Goal: Task Accomplishment & Management: Use online tool/utility

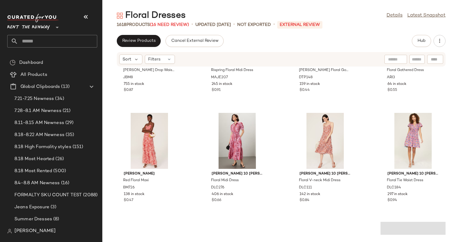
scroll to position [403, 0]
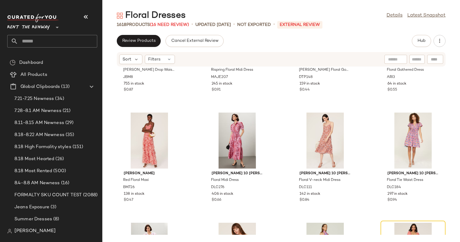
click at [414, 46] on div "Hub" at bounding box center [421, 41] width 19 height 12
click at [417, 45] on button "Hub" at bounding box center [421, 41] width 19 height 12
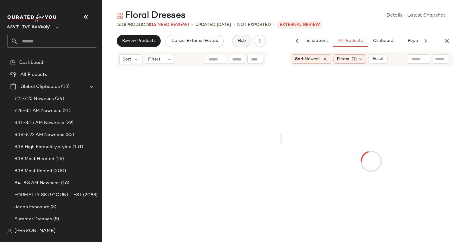
scroll to position [882, 0]
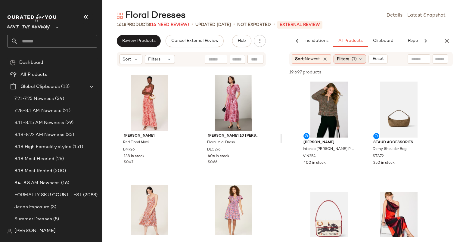
click at [353, 58] on span "(1)" at bounding box center [354, 59] width 5 height 6
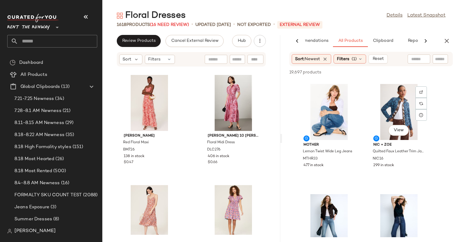
scroll to position [453, 0]
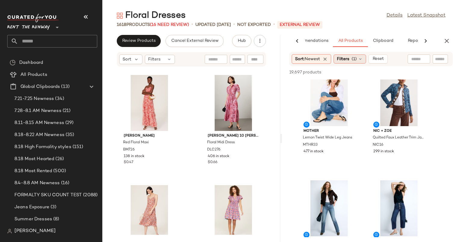
click at [347, 60] on span "Filters" at bounding box center [343, 59] width 12 height 6
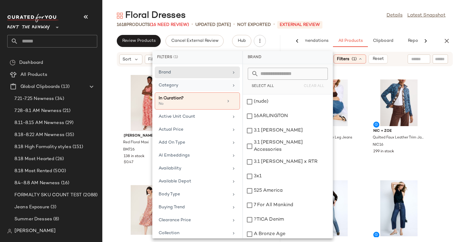
click at [190, 82] on div "Category" at bounding box center [194, 85] width 70 height 6
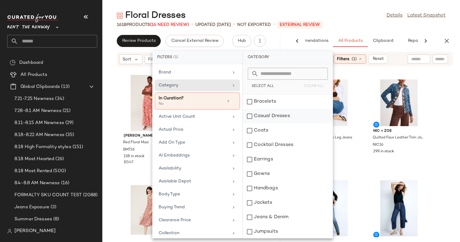
click at [272, 124] on div "Casual Dresses" at bounding box center [288, 131] width 90 height 14
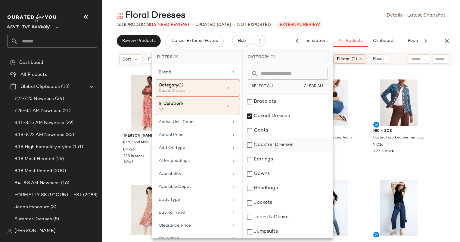
click at [285, 152] on div "Cocktail Dresses" at bounding box center [288, 159] width 90 height 14
click at [274, 181] on div "Gowns" at bounding box center [288, 188] width 90 height 14
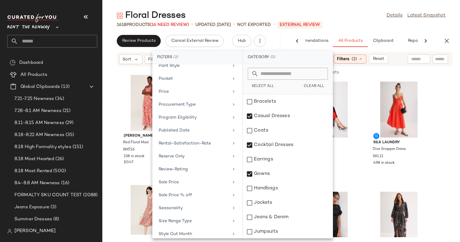
scroll to position [624, 0]
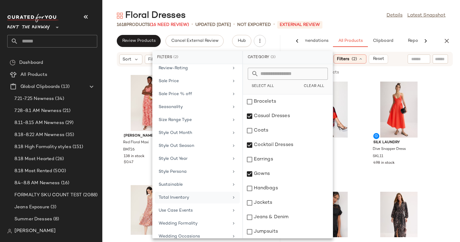
click at [184, 195] on div "Total Inventory" at bounding box center [194, 198] width 70 height 6
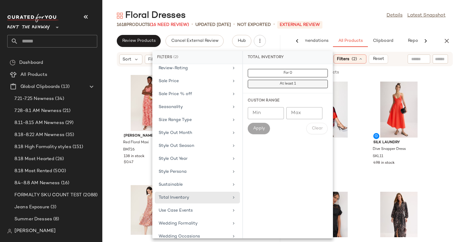
click at [291, 81] on button "At least 1" at bounding box center [288, 84] width 80 height 8
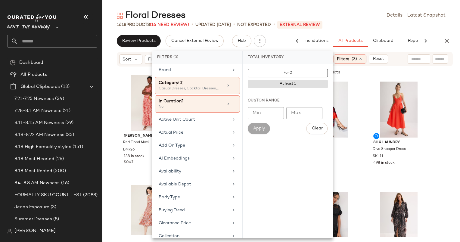
scroll to position [0, 0]
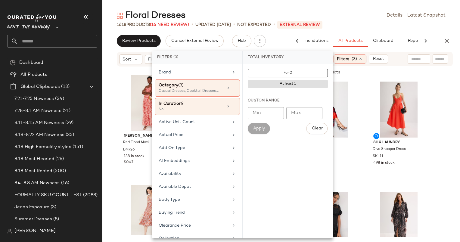
click at [366, 20] on div "Floral Dresses Details Latest Snapshot" at bounding box center [281, 16] width 358 height 12
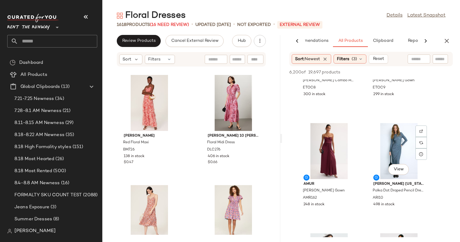
scroll to position [291, 0]
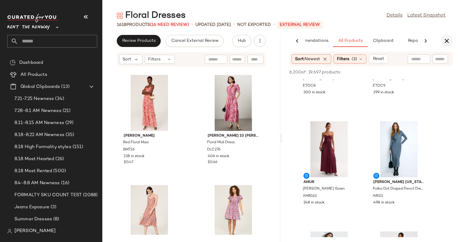
click at [448, 43] on icon "button" at bounding box center [447, 40] width 7 height 7
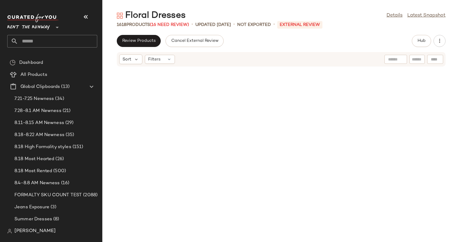
scroll to position [441, 0]
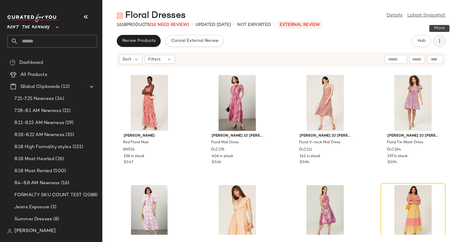
click at [444, 42] on button "button" at bounding box center [440, 41] width 12 height 12
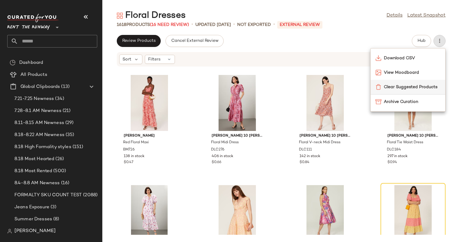
click at [388, 87] on span "Clear Suggested Products" at bounding box center [412, 87] width 57 height 6
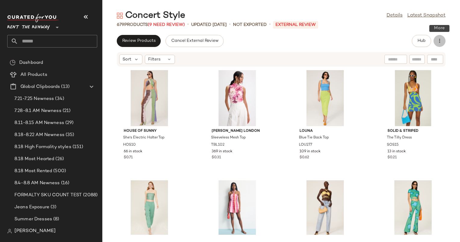
click at [438, 39] on icon "button" at bounding box center [440, 41] width 6 height 6
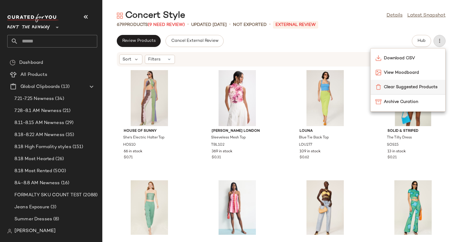
click at [384, 87] on span "Clear Suggested Products" at bounding box center [412, 87] width 57 height 6
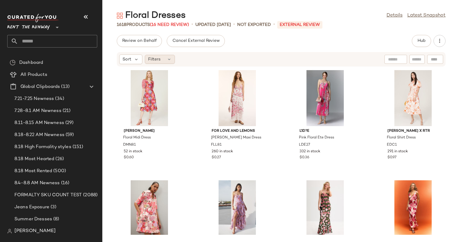
click at [164, 56] on div "Filters" at bounding box center [160, 59] width 30 height 9
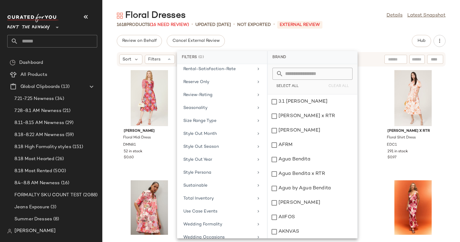
scroll to position [510, 0]
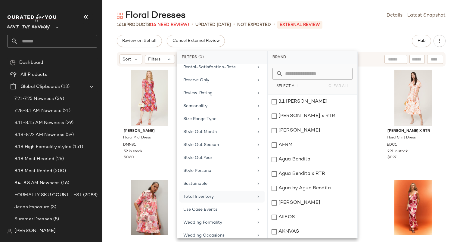
click at [242, 194] on div "Total Inventory" at bounding box center [218, 197] width 70 height 6
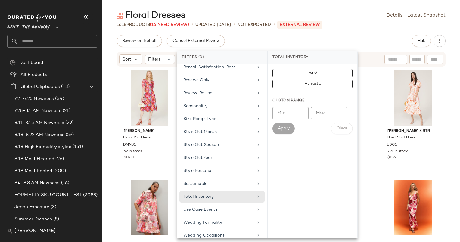
click at [327, 68] on div "For 0 At least 1" at bounding box center [313, 78] width 90 height 29
click at [331, 80] on button "For 0" at bounding box center [313, 84] width 80 height 8
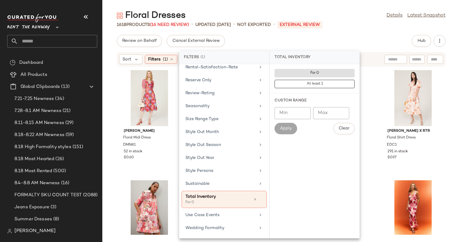
click at [365, 36] on div "Review on Behalf Cancel External Review Hub" at bounding box center [281, 41] width 329 height 12
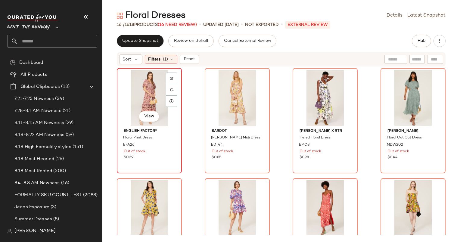
click at [136, 109] on div "View" at bounding box center [149, 98] width 61 height 56
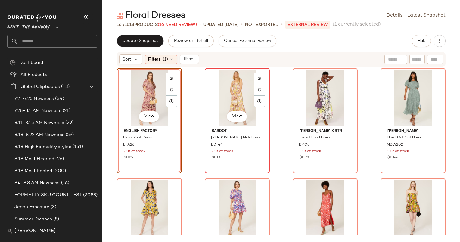
scroll to position [274, 0]
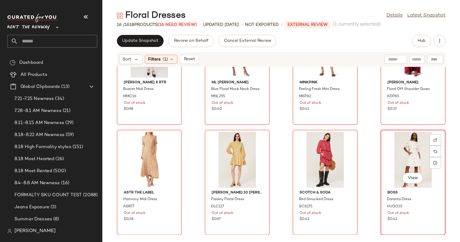
click at [393, 148] on div "View" at bounding box center [413, 160] width 61 height 56
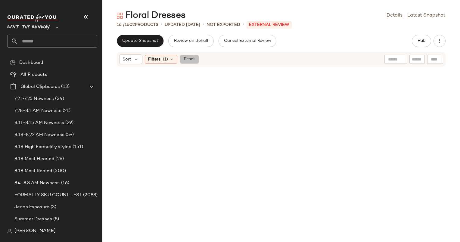
click at [192, 55] on button "Reset" at bounding box center [189, 59] width 19 height 9
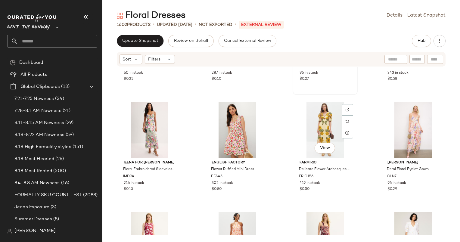
scroll to position [195, 0]
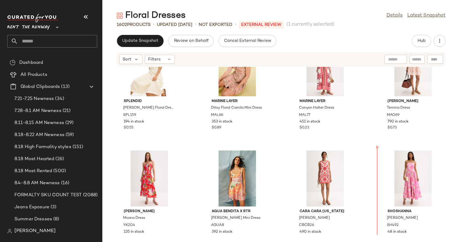
scroll to position [839, 0]
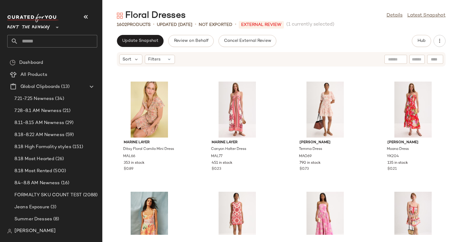
scroll to position [680, 0]
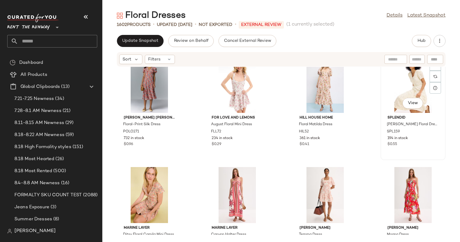
click at [399, 89] on div "View" at bounding box center [413, 85] width 61 height 56
click at [236, 79] on div "View" at bounding box center [237, 85] width 61 height 56
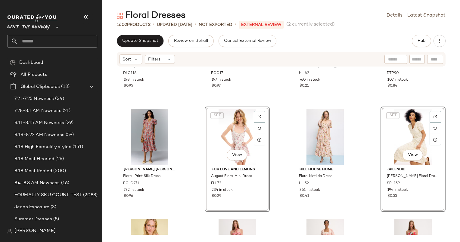
scroll to position [613, 0]
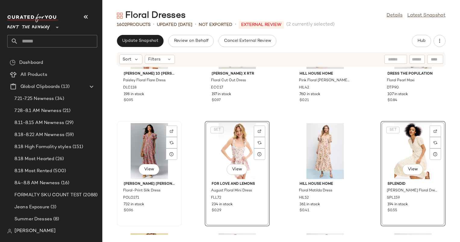
click at [146, 134] on div "View" at bounding box center [149, 151] width 61 height 56
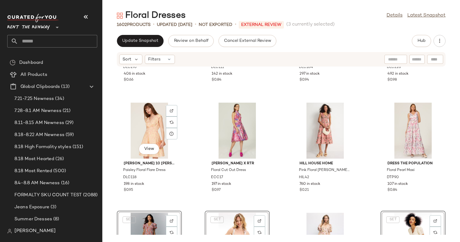
scroll to position [474, 0]
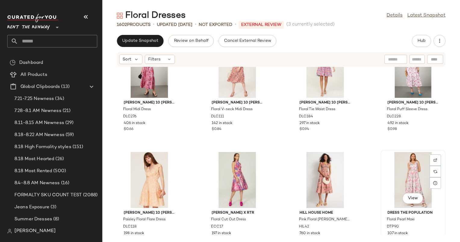
click at [411, 181] on div "View" at bounding box center [413, 180] width 61 height 56
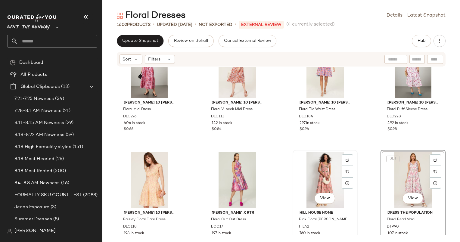
click at [305, 180] on div "View" at bounding box center [325, 180] width 61 height 56
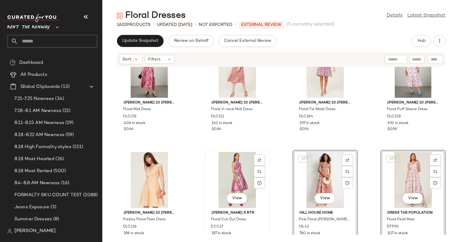
click at [237, 176] on div "View" at bounding box center [237, 180] width 61 height 56
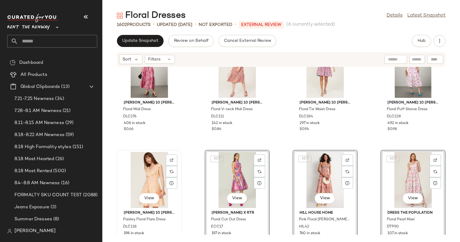
click at [151, 171] on div "View" at bounding box center [149, 180] width 61 height 56
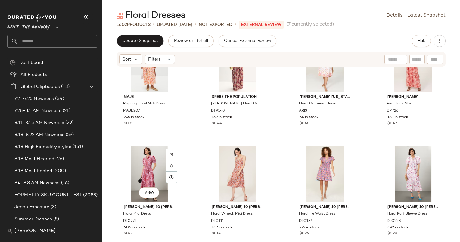
scroll to position [369, 0]
click at [400, 168] on div "View" at bounding box center [413, 175] width 61 height 56
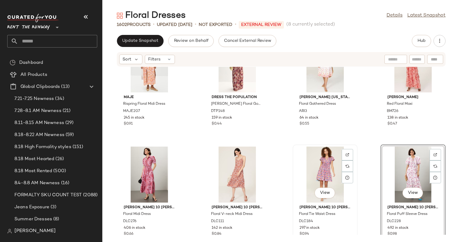
click at [312, 159] on div "View" at bounding box center [325, 175] width 61 height 56
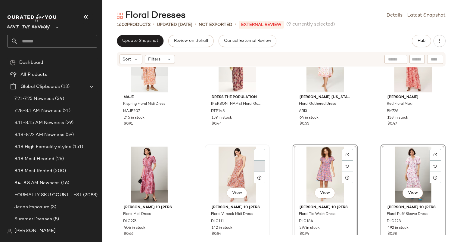
click at [254, 168] on div at bounding box center [259, 166] width 11 height 11
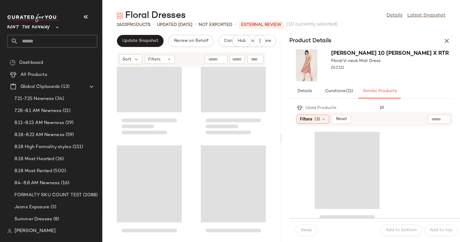
scroll to position [882, 0]
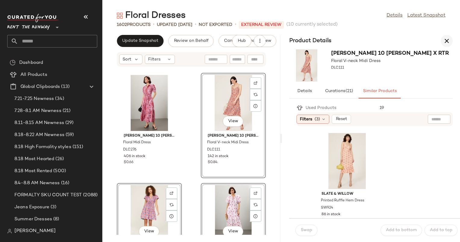
click at [448, 46] on button "button" at bounding box center [447, 41] width 12 height 12
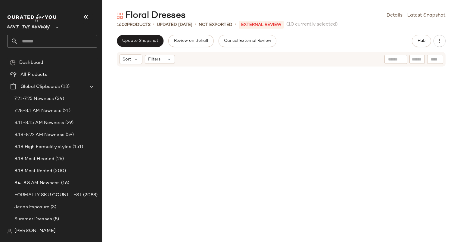
scroll to position [441, 0]
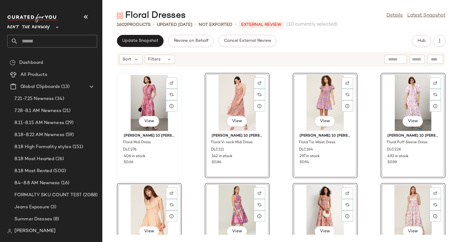
click at [142, 97] on div "View" at bounding box center [149, 103] width 61 height 56
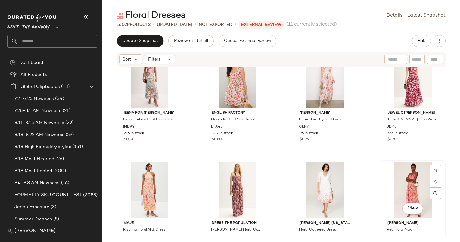
click at [408, 177] on div "View" at bounding box center [413, 190] width 61 height 56
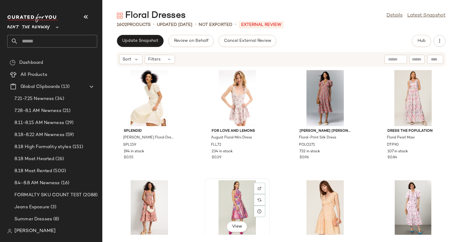
scroll to position [34, 0]
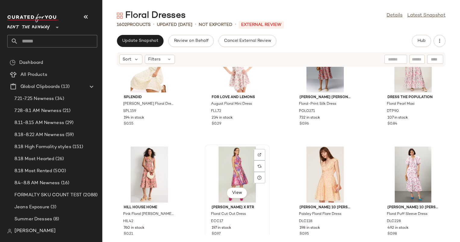
click at [240, 168] on div "View" at bounding box center [237, 175] width 61 height 56
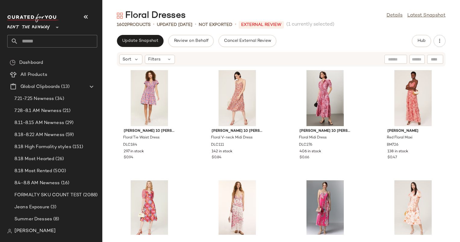
scroll to position [225, 0]
click at [400, 92] on div "View" at bounding box center [413, 98] width 61 height 56
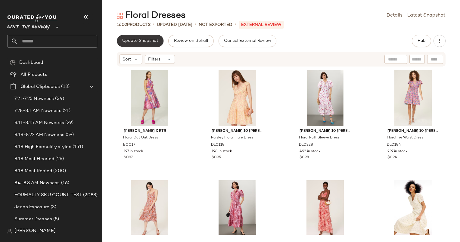
click at [154, 40] on span "Update Snapshot" at bounding box center [140, 41] width 36 height 5
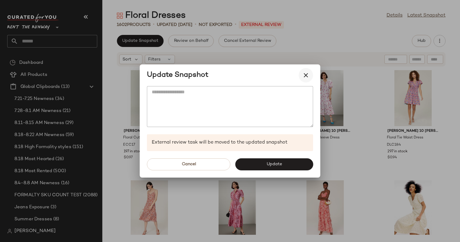
click at [306, 72] on icon "button" at bounding box center [306, 75] width 7 height 7
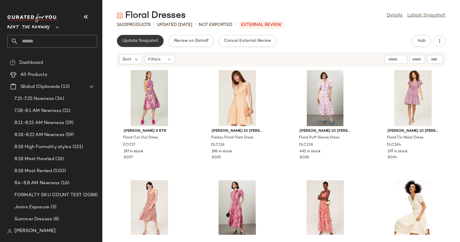
click at [146, 42] on span "Update Snapshot" at bounding box center [140, 41] width 36 height 5
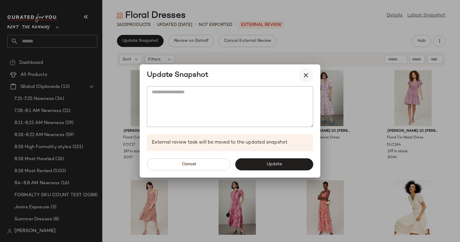
click at [307, 75] on icon "button" at bounding box center [306, 75] width 7 height 7
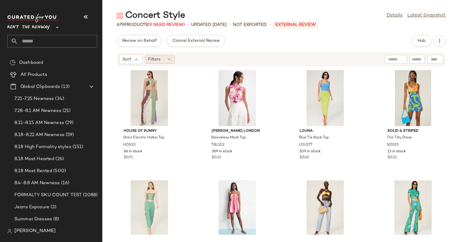
click at [170, 61] on icon at bounding box center [169, 59] width 5 height 5
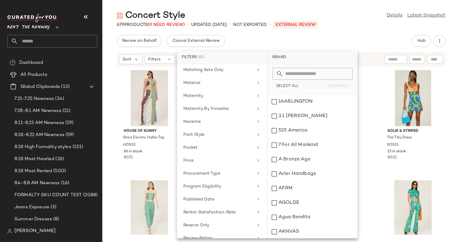
scroll to position [562, 0]
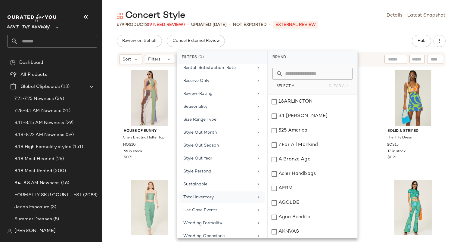
click at [232, 194] on div "Total Inventory" at bounding box center [218, 197] width 70 height 6
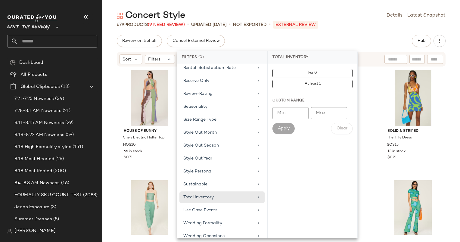
click at [335, 66] on div "For 0 At least 1" at bounding box center [313, 78] width 90 height 29
click at [327, 80] on button "For 0" at bounding box center [313, 84] width 80 height 8
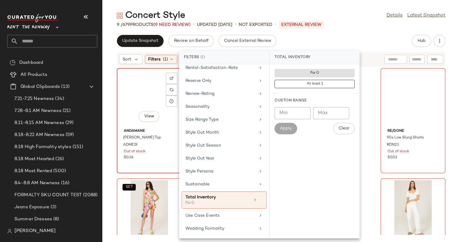
click at [130, 108] on div "View" at bounding box center [149, 98] width 61 height 56
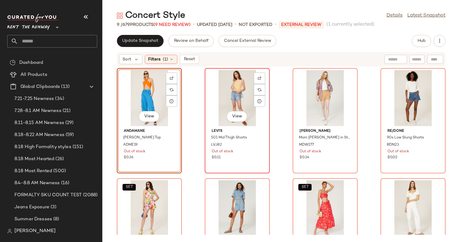
scroll to position [164, 0]
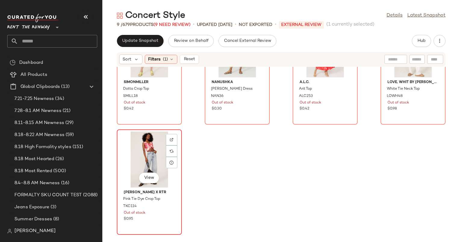
click at [127, 164] on div "View" at bounding box center [149, 160] width 61 height 56
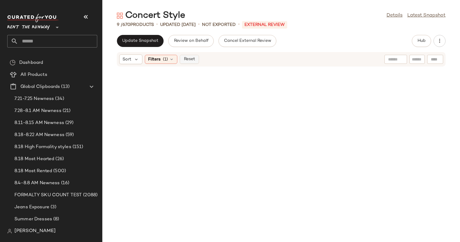
click at [187, 57] on span "Reset" at bounding box center [188, 59] width 11 height 5
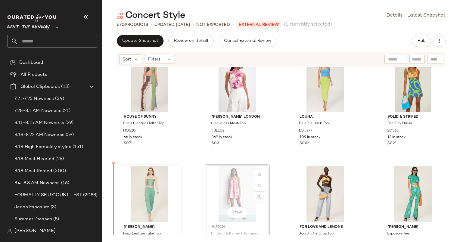
scroll to position [14, 0]
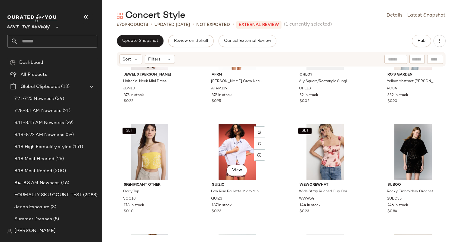
scroll to position [1385, 0]
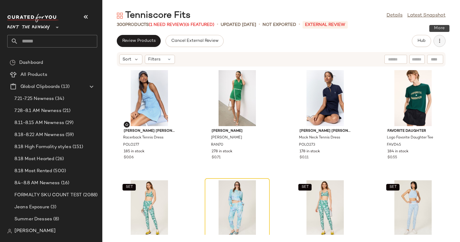
click at [436, 41] on button "button" at bounding box center [440, 41] width 12 height 12
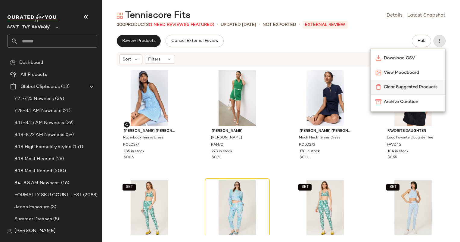
click at [389, 85] on span "Clear Suggested Products" at bounding box center [412, 87] width 57 height 6
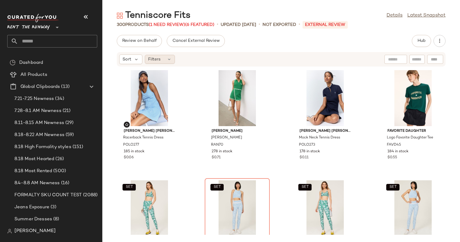
click at [164, 63] on div "Filters" at bounding box center [160, 59] width 30 height 9
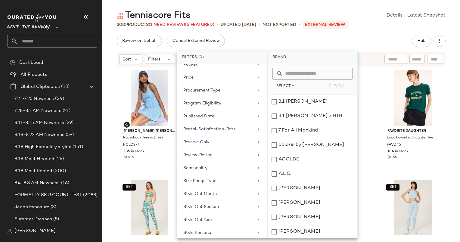
scroll to position [562, 0]
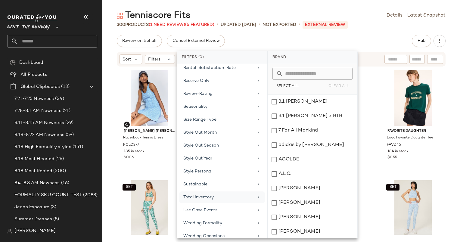
click at [236, 205] on div "Total Inventory" at bounding box center [222, 211] width 85 height 12
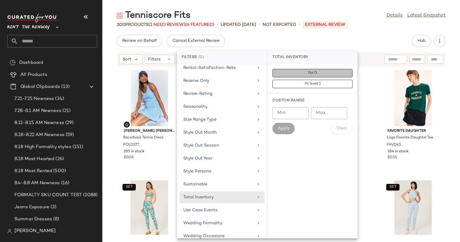
click at [312, 80] on button "For 0" at bounding box center [313, 84] width 80 height 8
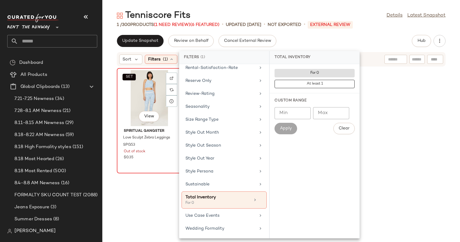
click at [139, 95] on div "SET View" at bounding box center [149, 98] width 61 height 56
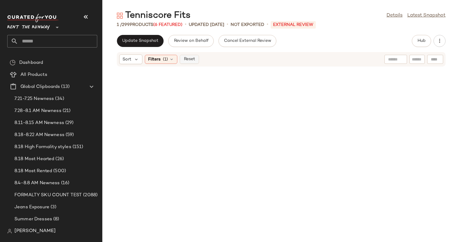
click at [191, 59] on span "Reset" at bounding box center [188, 59] width 11 height 5
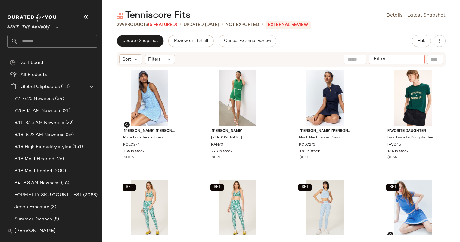
click at [416, 58] on input "Filter" at bounding box center [397, 59] width 51 height 6
paste input "****"
type input "****"
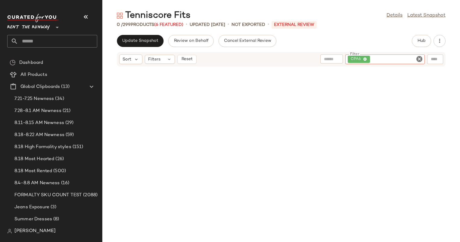
click at [418, 61] on icon "Clear Filter" at bounding box center [419, 58] width 7 height 7
click at [422, 39] on span "Hub" at bounding box center [422, 41] width 8 height 5
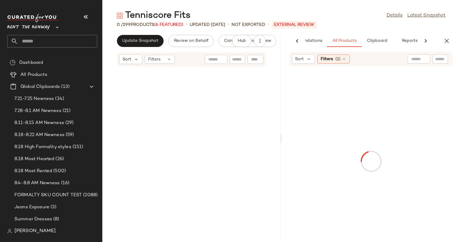
scroll to position [0, 31]
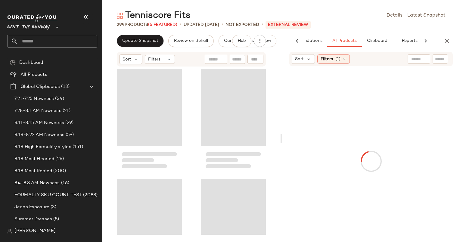
click at [421, 59] on div at bounding box center [419, 59] width 23 height 9
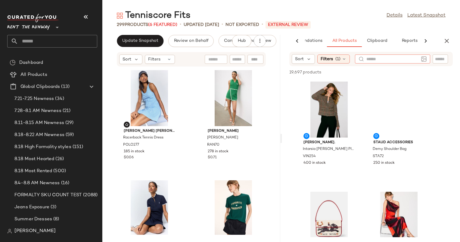
paste input "****"
type input "****"
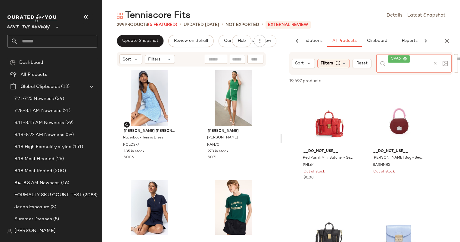
click at [435, 61] on icon at bounding box center [435, 63] width 5 height 5
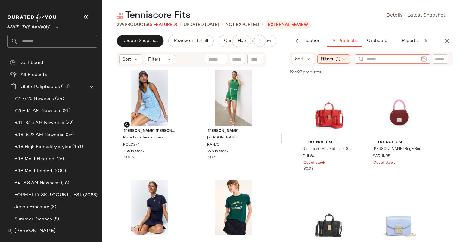
click at [436, 60] on input "text" at bounding box center [440, 59] width 11 height 6
paste input "****"
type input "****"
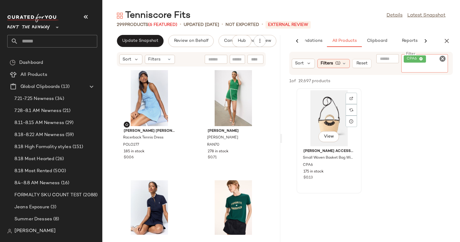
click at [334, 101] on div "View" at bounding box center [329, 118] width 61 height 56
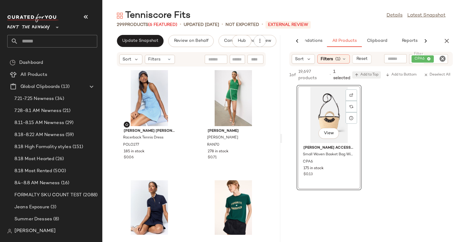
click at [371, 78] on button "Add to Top" at bounding box center [367, 74] width 29 height 7
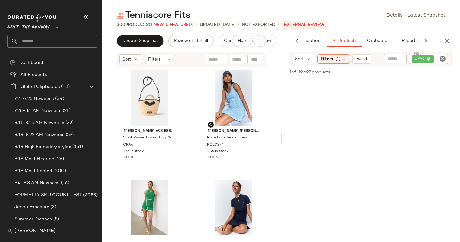
click at [446, 59] on icon "Clear Filter" at bounding box center [442, 58] width 7 height 7
paste input "*******"
type input "*******"
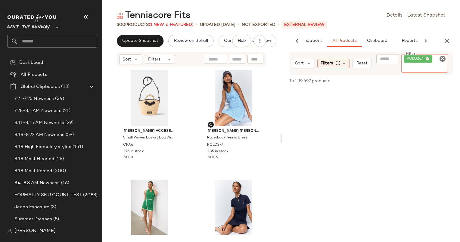
click at [244, 58] on div at bounding box center [237, 59] width 15 height 9
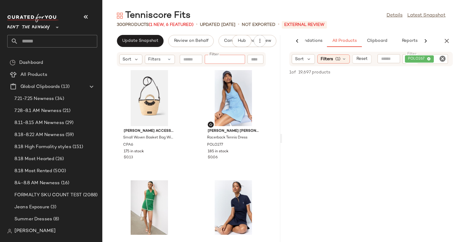
paste input "*******"
type input "*******"
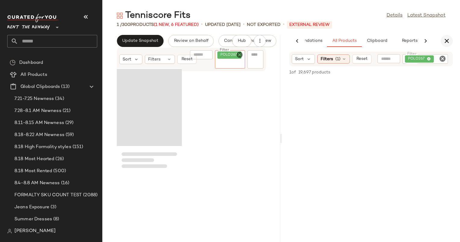
click at [450, 43] on icon "button" at bounding box center [447, 40] width 7 height 7
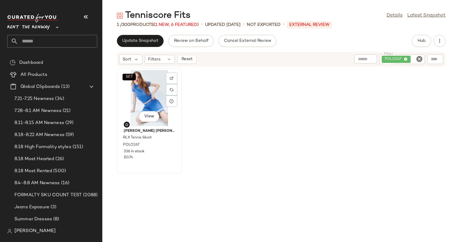
click at [125, 81] on div "SET View" at bounding box center [149, 98] width 61 height 56
click at [422, 59] on icon "Clear Filter" at bounding box center [419, 58] width 7 height 7
paste input "*******"
type input "*******"
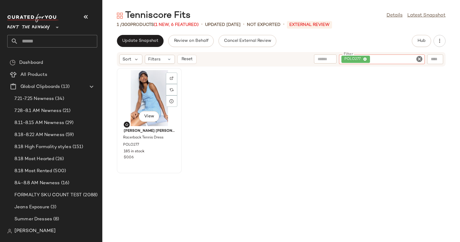
click at [151, 89] on div "View" at bounding box center [149, 98] width 61 height 56
click at [415, 57] on input "Filter" at bounding box center [417, 59] width 11 height 6
click at [425, 56] on div "POLO277" at bounding box center [382, 60] width 86 height 10
click at [422, 56] on icon "Clear Filter" at bounding box center [419, 58] width 7 height 7
paste input "*******"
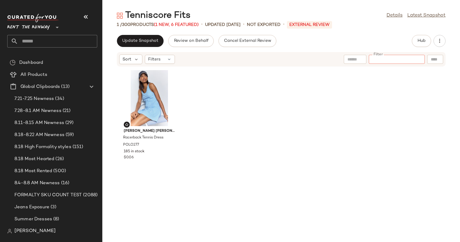
type input "*******"
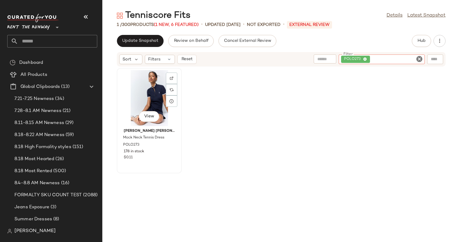
click at [165, 81] on div "View" at bounding box center [149, 98] width 61 height 56
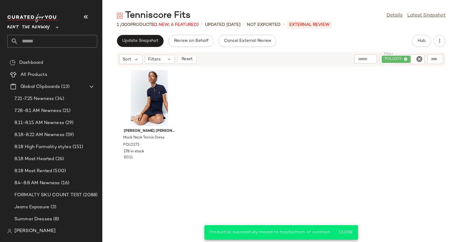
click at [415, 60] on input "Filter" at bounding box center [417, 59] width 11 height 6
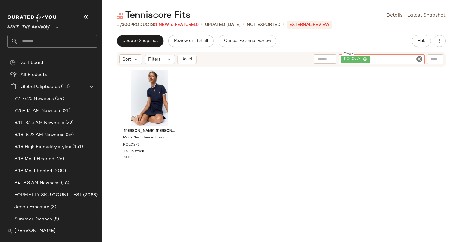
click at [420, 59] on icon "Clear Filter" at bounding box center [419, 58] width 7 height 7
paste input "*******"
type input "*******"
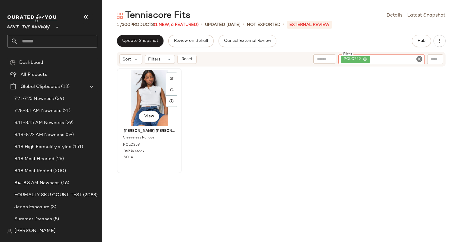
click at [154, 92] on div "View" at bounding box center [149, 98] width 61 height 56
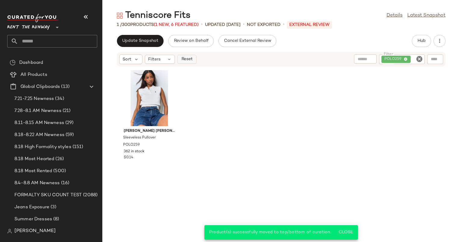
click at [193, 59] on span "Reset" at bounding box center [186, 59] width 11 height 5
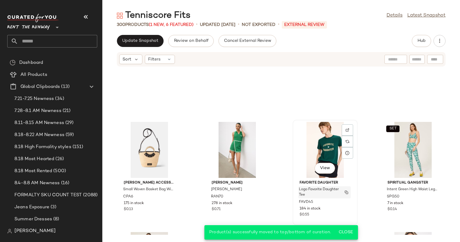
scroll to position [130, 0]
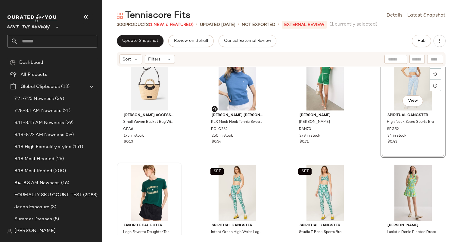
scroll to position [131, 0]
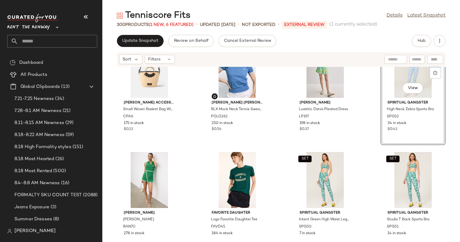
scroll to position [145, 0]
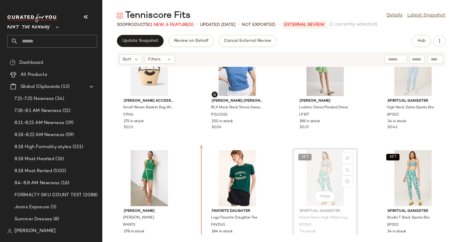
scroll to position [155, 0]
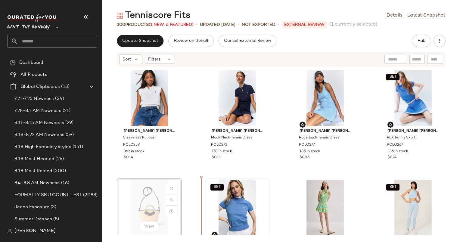
scroll to position [4, 0]
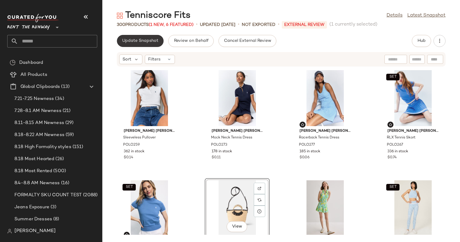
click at [148, 40] on span "Update Snapshot" at bounding box center [140, 41] width 36 height 5
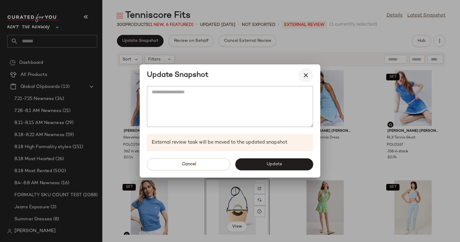
click at [302, 74] on button "button" at bounding box center [306, 75] width 14 height 14
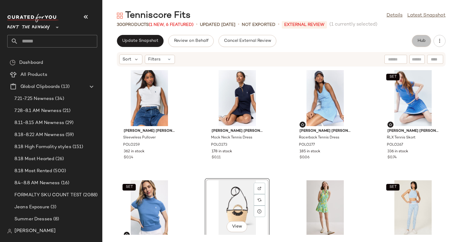
click at [420, 37] on button "Hub" at bounding box center [421, 41] width 19 height 12
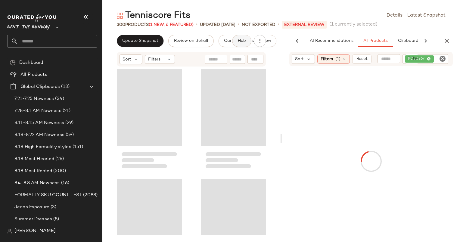
scroll to position [0, 31]
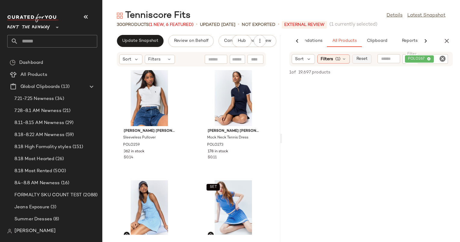
click at [367, 60] on span "Reset" at bounding box center [361, 59] width 11 height 5
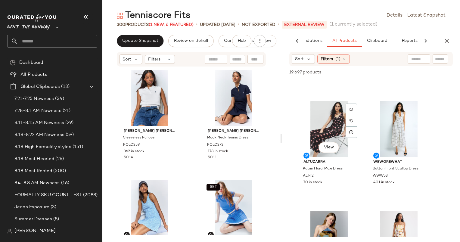
scroll to position [1745, 0]
click at [157, 41] on span "Update Snapshot" at bounding box center [140, 41] width 36 height 5
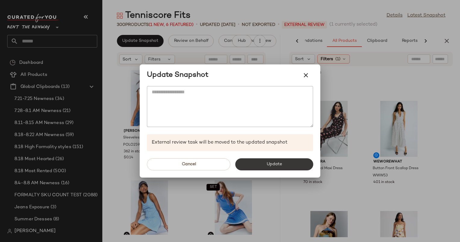
click at [293, 163] on button "Update" at bounding box center [274, 164] width 78 height 12
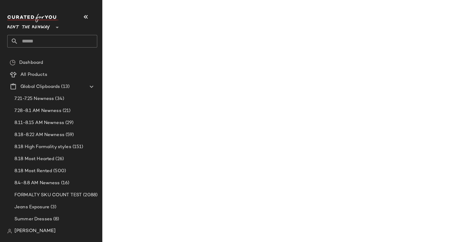
scroll to position [3399, 0]
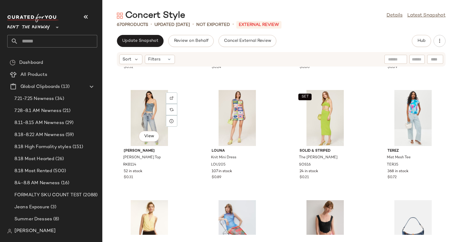
scroll to position [315, 0]
click at [225, 112] on div "View" at bounding box center [237, 118] width 61 height 56
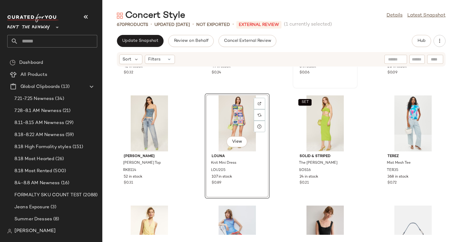
scroll to position [313, 0]
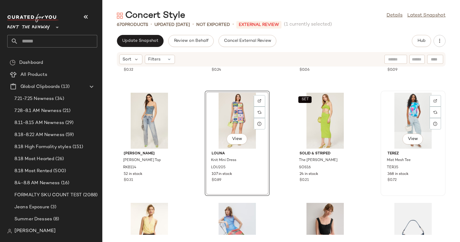
click at [384, 113] on div "View" at bounding box center [413, 121] width 61 height 56
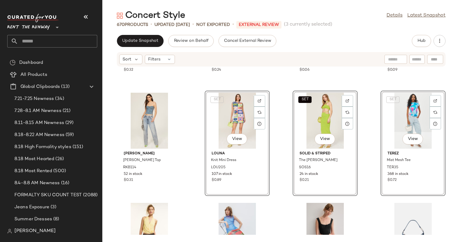
scroll to position [122, 0]
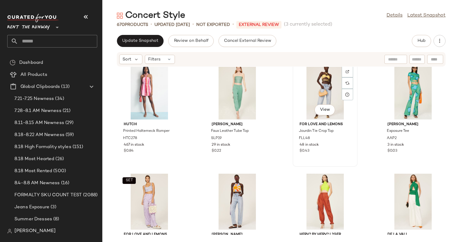
click at [315, 86] on div "View" at bounding box center [325, 92] width 61 height 56
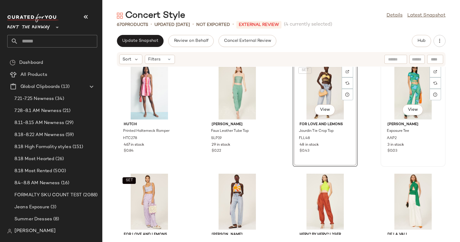
click at [411, 80] on div "View" at bounding box center [413, 92] width 61 height 56
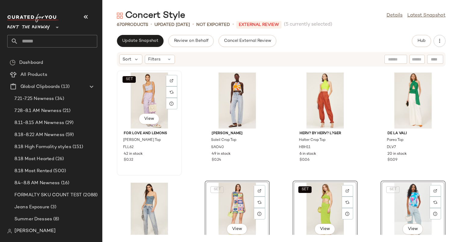
click at [140, 99] on div "SET View" at bounding box center [149, 101] width 61 height 56
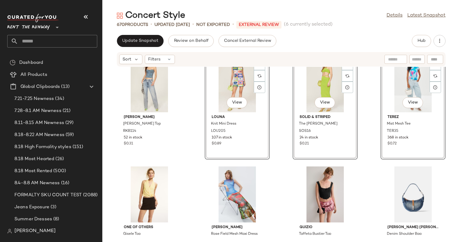
scroll to position [349, 0]
click at [148, 81] on div "View" at bounding box center [149, 85] width 61 height 56
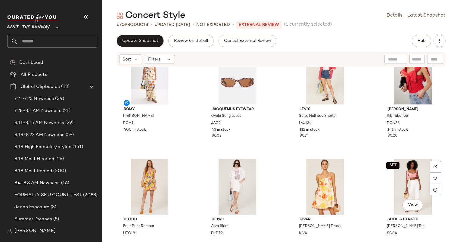
scroll to position [1791, 0]
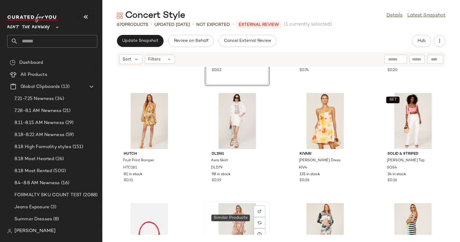
scroll to position [1861, 0]
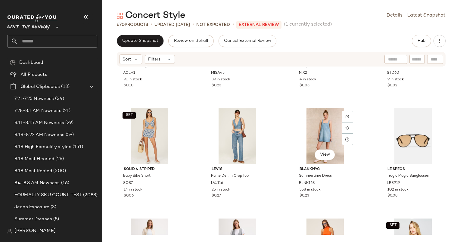
scroll to position [2007, 0]
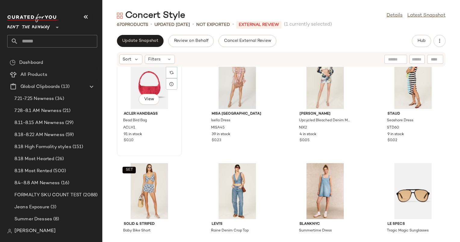
click at [157, 87] on div "View" at bounding box center [149, 81] width 61 height 56
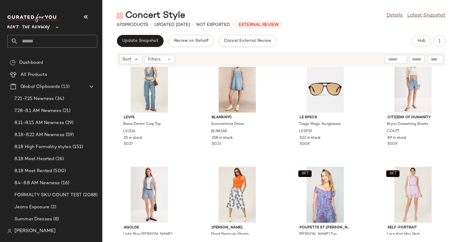
scroll to position [2058, 0]
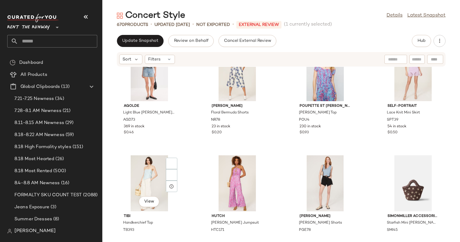
scroll to position [2308, 0]
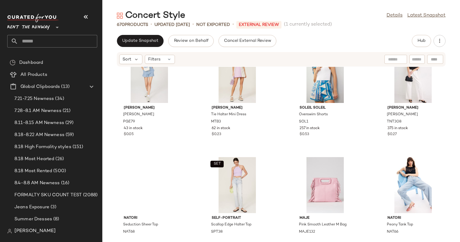
scroll to position [2928, 0]
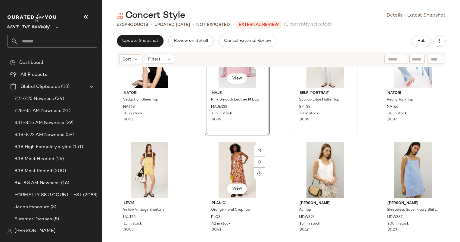
scroll to position [3105, 0]
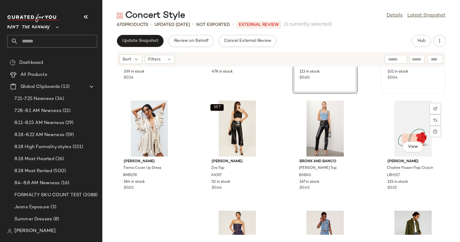
scroll to position [3294, 0]
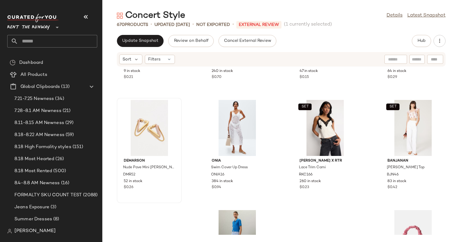
scroll to position [3615, 0]
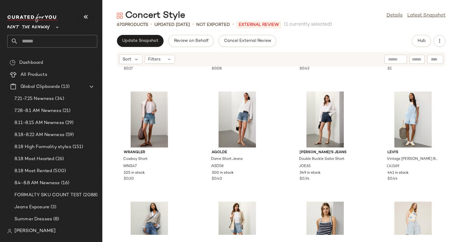
scroll to position [3822, 0]
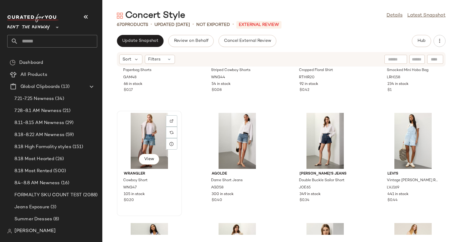
click at [149, 133] on div "View" at bounding box center [149, 141] width 61 height 56
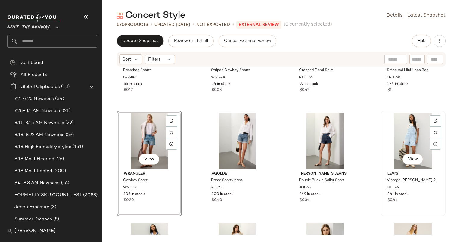
click at [398, 142] on div "View" at bounding box center [413, 141] width 61 height 56
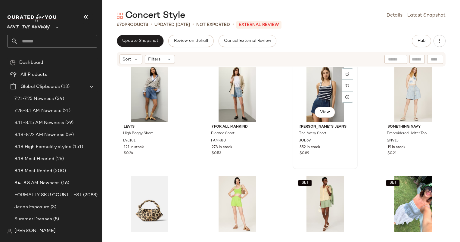
scroll to position [3869, 0]
click at [145, 80] on div "View" at bounding box center [149, 94] width 61 height 56
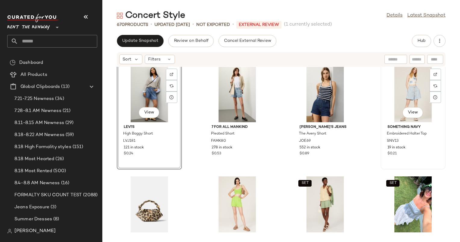
click at [403, 93] on div "View" at bounding box center [413, 94] width 61 height 56
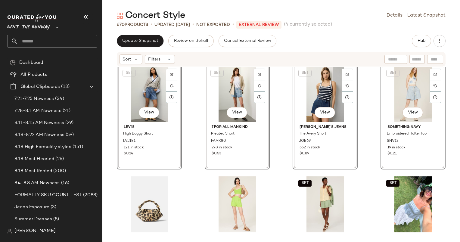
click at [288, 105] on div "GOOD AMERICAN Paperbag Shorts GAM48 66 in stock $0.17 WRANGLER Striped Cowboy S…" at bounding box center [281, 151] width 358 height 168
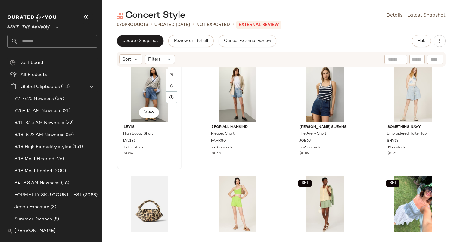
click at [147, 104] on div "View" at bounding box center [149, 94] width 61 height 56
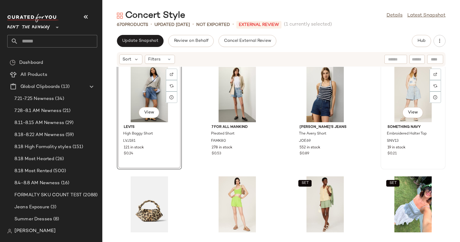
click at [413, 89] on div "View" at bounding box center [413, 94] width 61 height 56
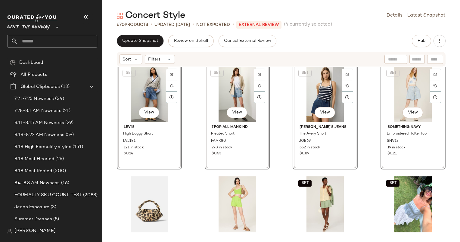
click at [400, 91] on div "SET View" at bounding box center [413, 94] width 61 height 56
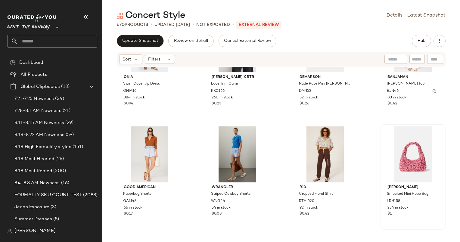
scroll to position [3744, 0]
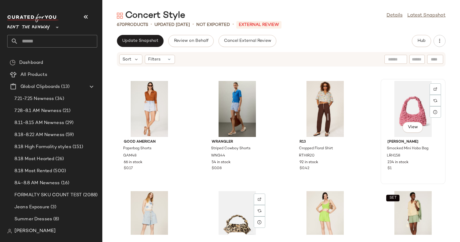
click at [402, 106] on div "View" at bounding box center [413, 109] width 61 height 56
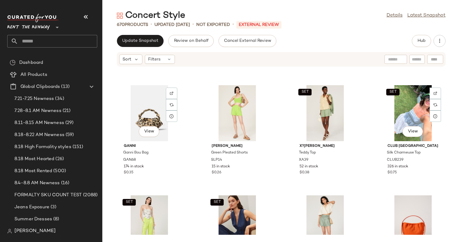
scroll to position [3852, 0]
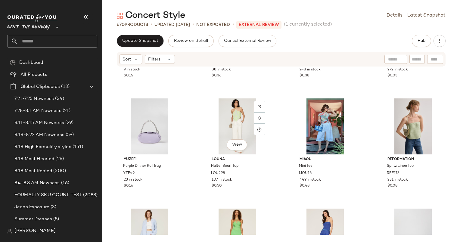
scroll to position [4278, 0]
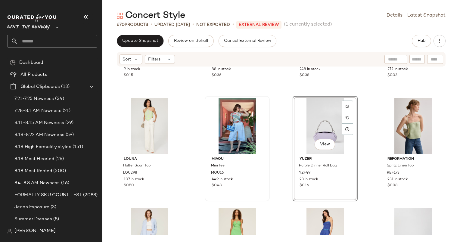
scroll to position [4430, 0]
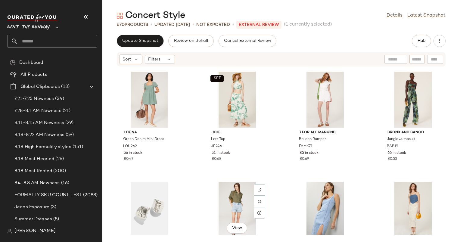
scroll to position [4635, 0]
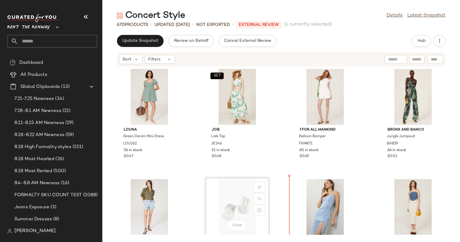
scroll to position [4638, 0]
